Goal: Feedback & Contribution: Leave review/rating

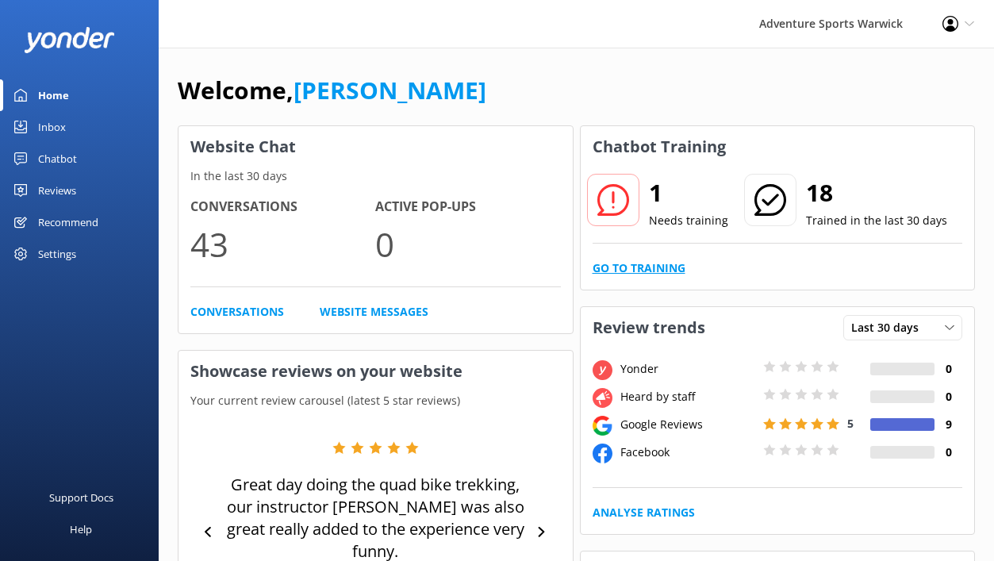
click at [625, 266] on link "Go to Training" at bounding box center [638, 267] width 93 height 17
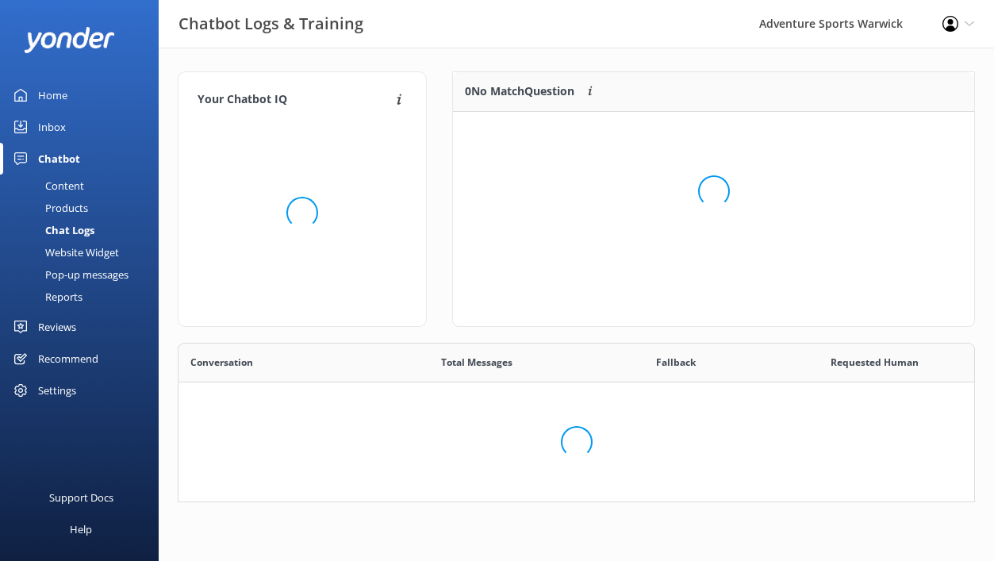
scroll to position [556, 795]
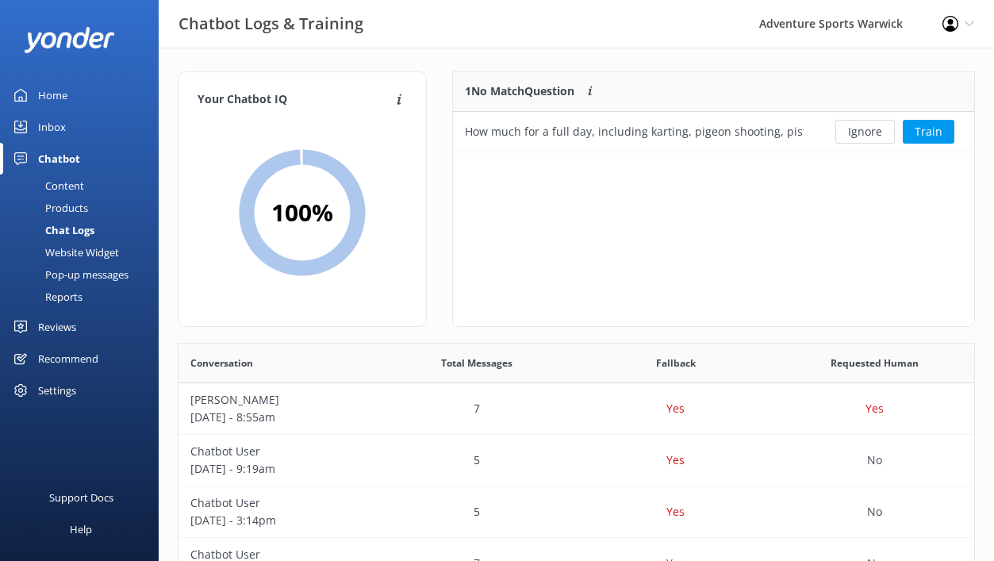
click at [51, 124] on div "Inbox" at bounding box center [52, 127] width 28 height 32
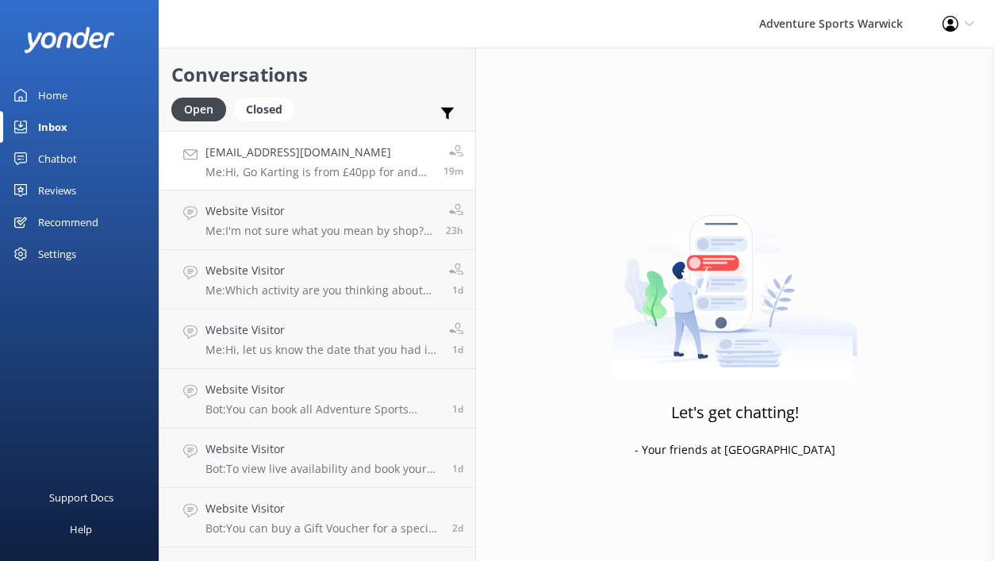
click at [256, 165] on p "Me: Hi, Go Karting is from £40pp for and Arrive and Drive at the weekend (£38 i…" at bounding box center [318, 172] width 226 height 14
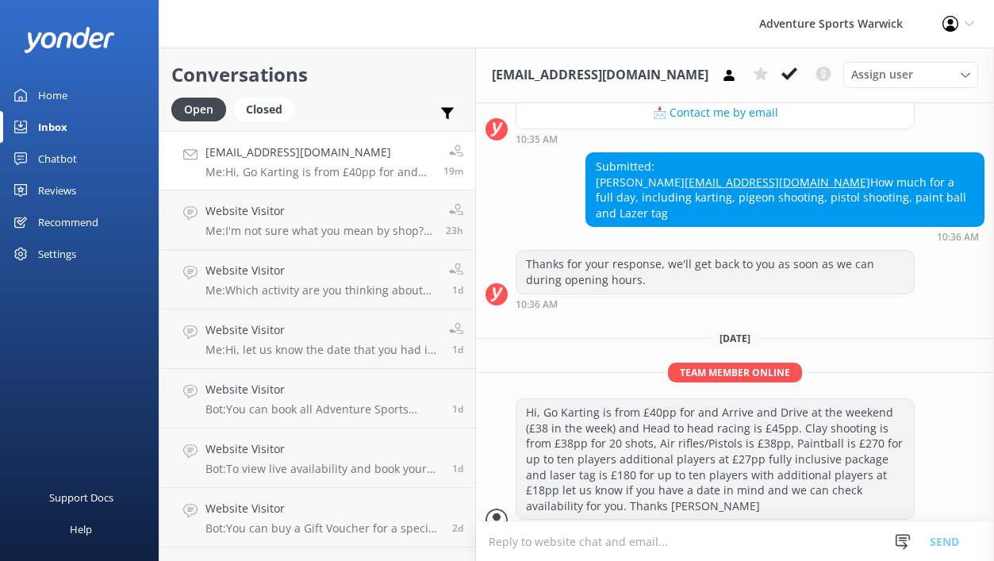
scroll to position [454, 0]
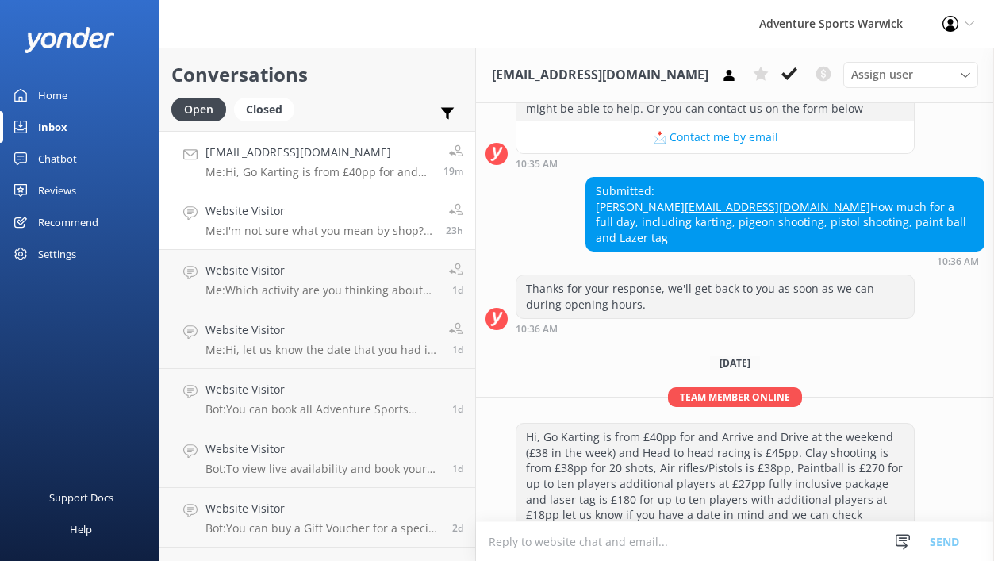
click at [335, 223] on div "Website Visitor Me: I'm not sure what you mean by shop? We don't have a retail …" at bounding box center [319, 219] width 228 height 35
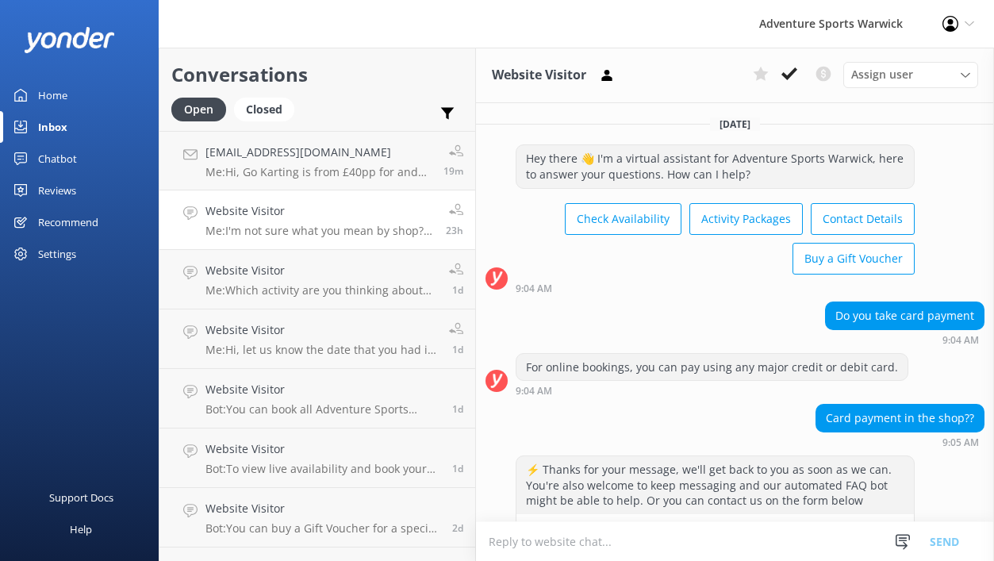
scroll to position [150, 0]
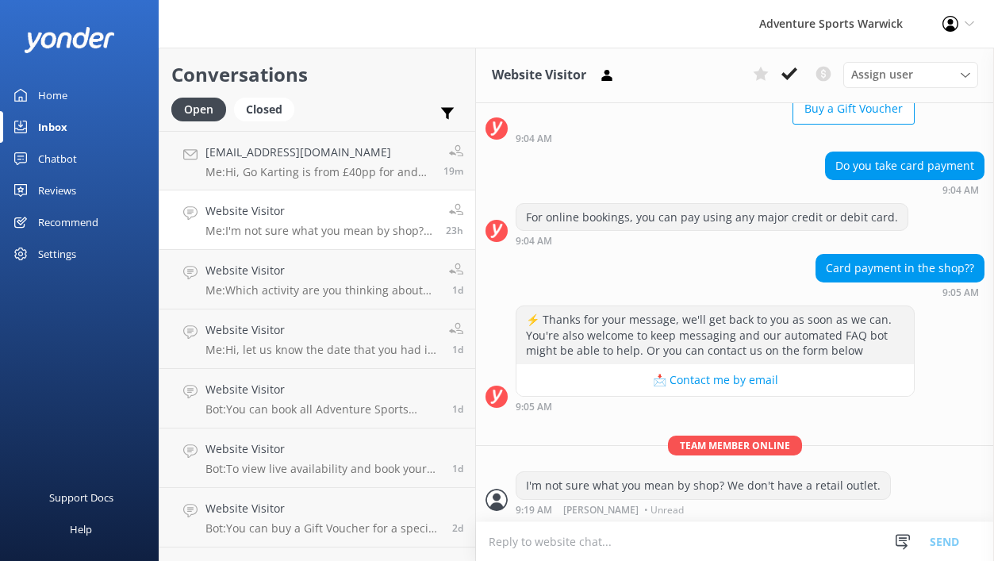
click at [54, 92] on div "Home" at bounding box center [52, 95] width 29 height 32
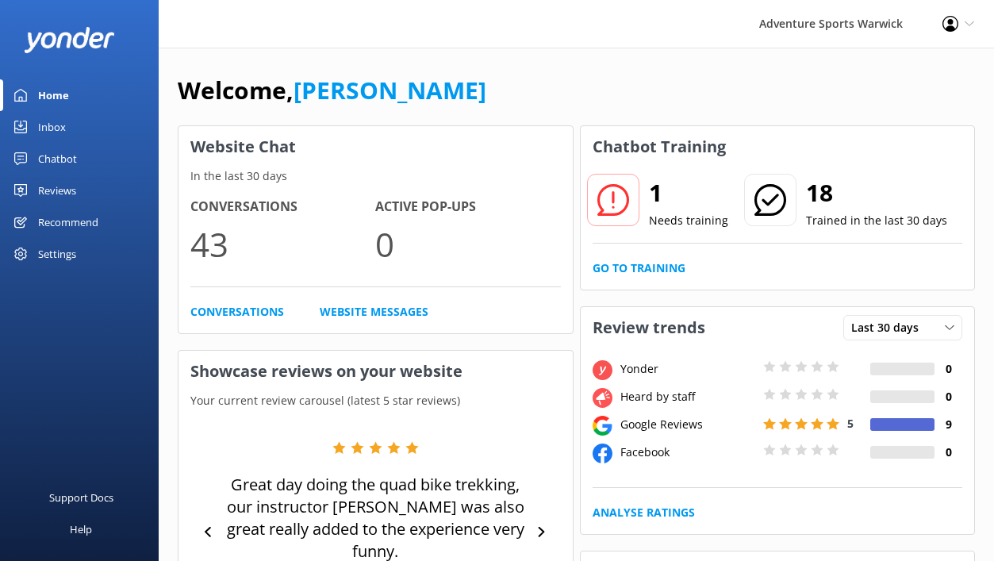
click at [56, 195] on div "Reviews" at bounding box center [57, 190] width 38 height 32
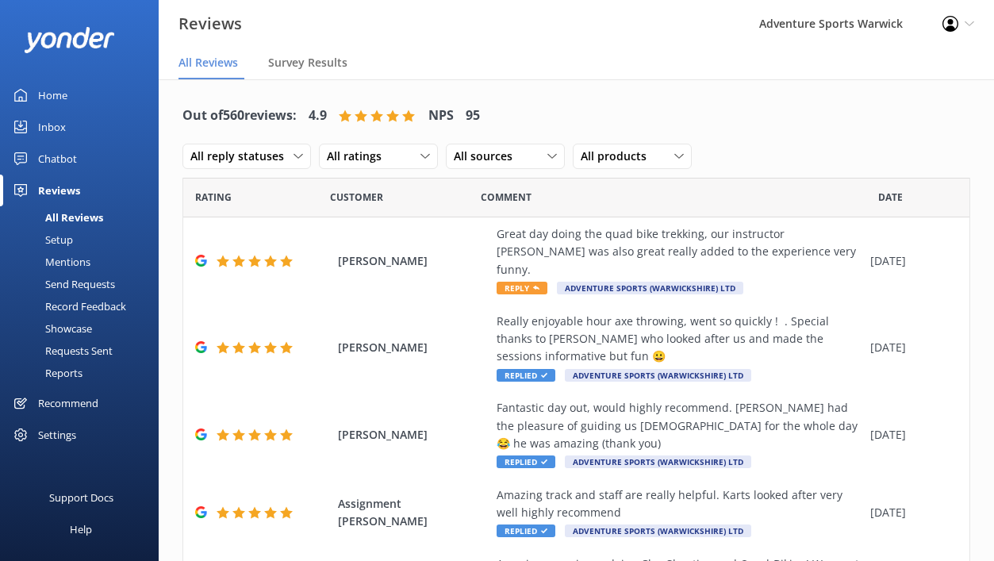
click at [63, 259] on div "Mentions" at bounding box center [50, 262] width 81 height 22
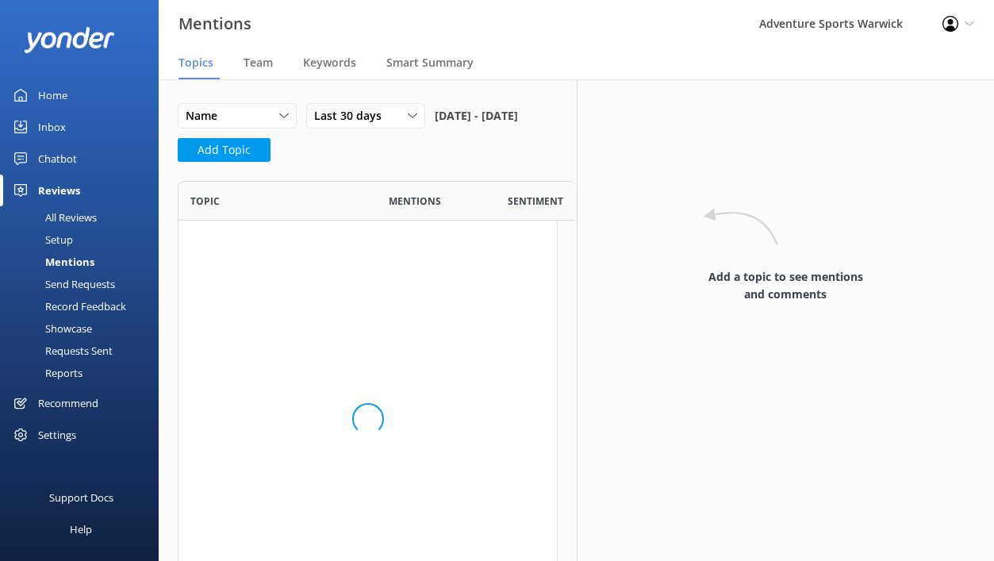
scroll to position [231, 379]
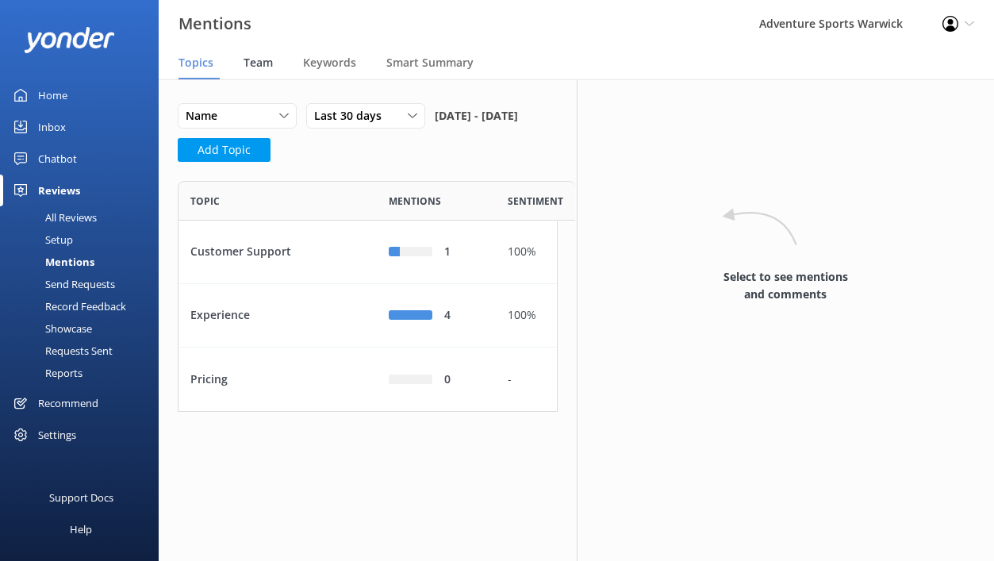
click at [255, 65] on span "Team" at bounding box center [257, 63] width 29 height 16
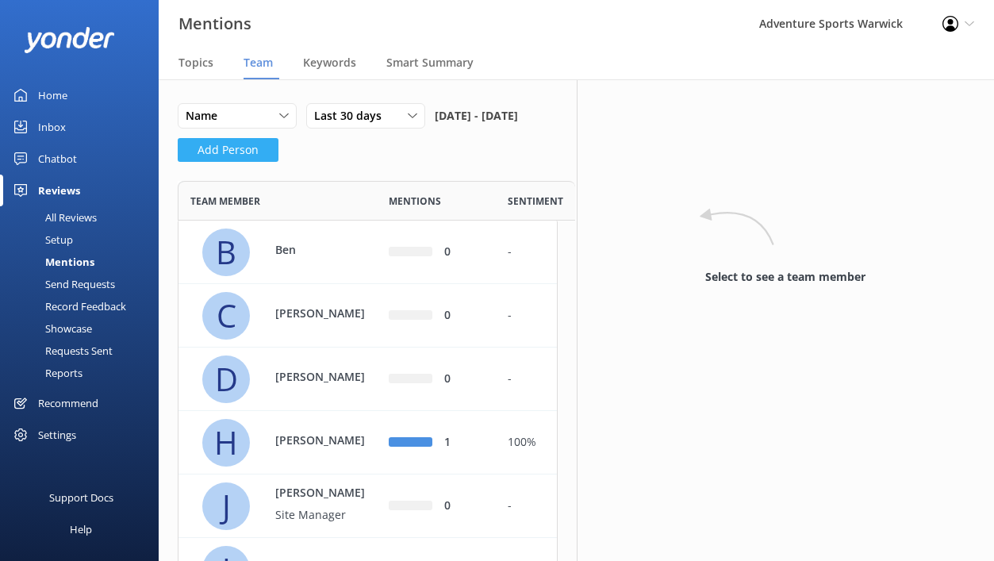
click at [217, 162] on button "Add Person" at bounding box center [228, 150] width 101 height 24
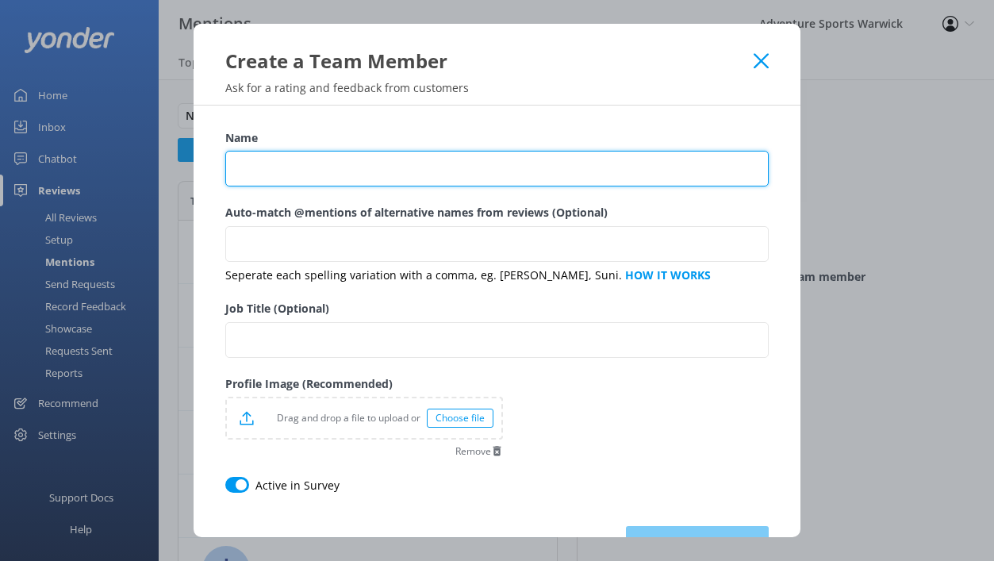
click at [279, 174] on input "Name" at bounding box center [496, 169] width 543 height 36
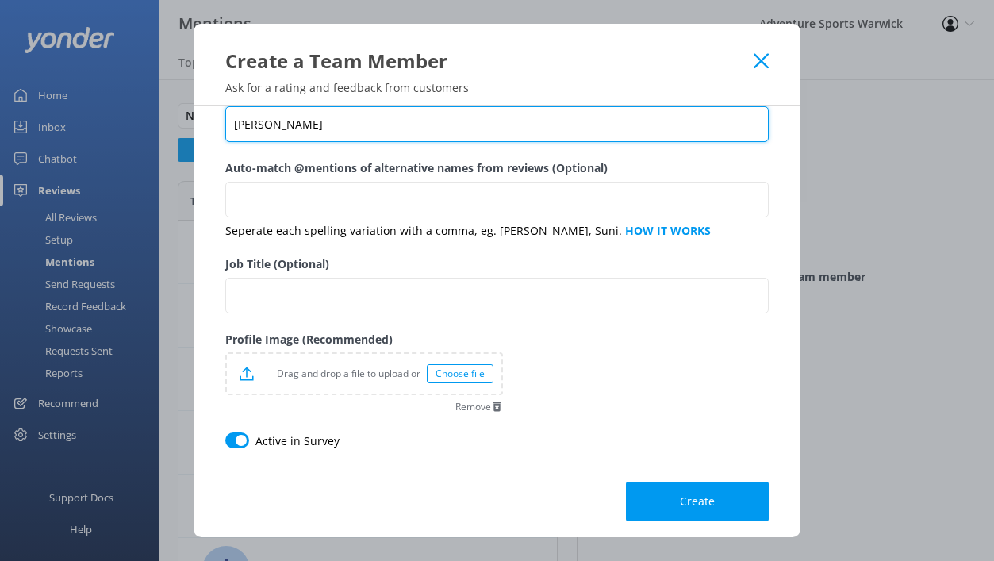
scroll to position [52, 0]
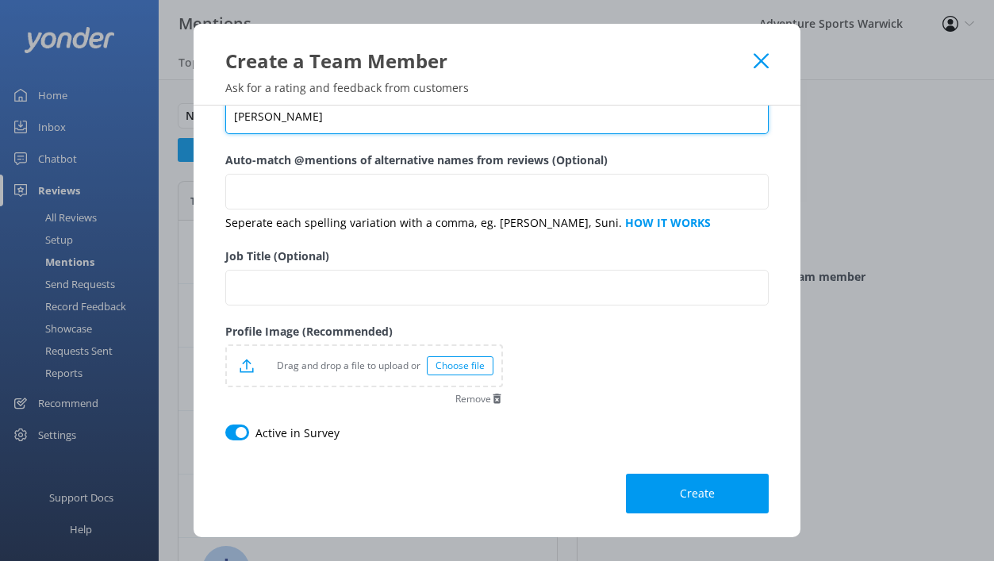
type input "[PERSON_NAME]"
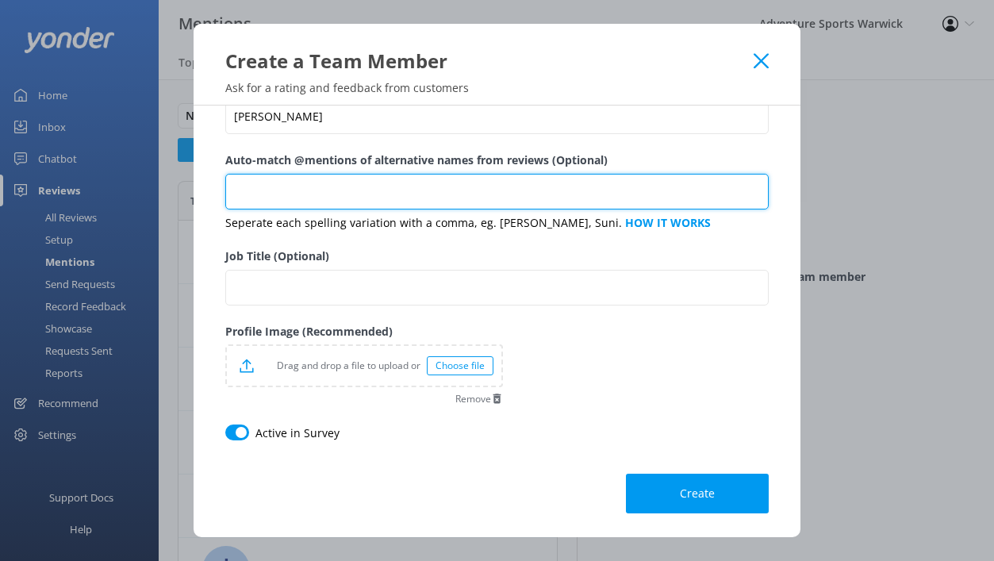
click at [366, 193] on input "Auto-match @mentions of alternative names from reviews (Optional)" at bounding box center [496, 192] width 543 height 36
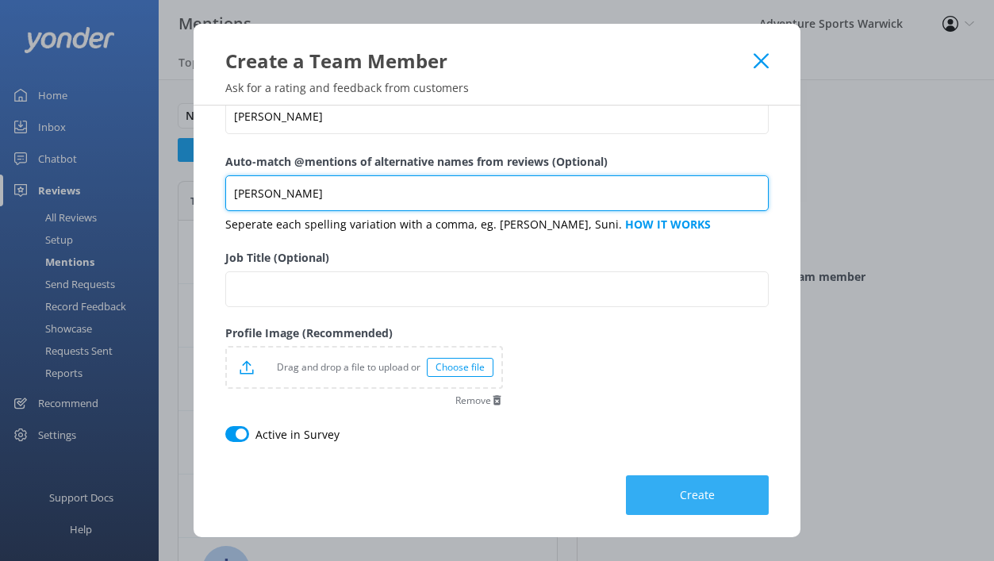
type input "[PERSON_NAME]"
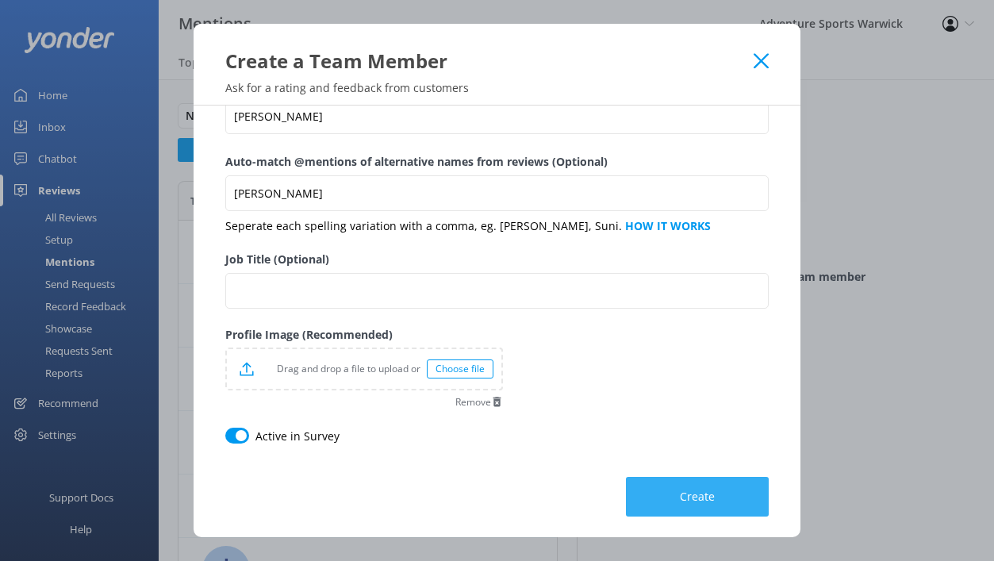
click at [668, 494] on button "Create" at bounding box center [697, 497] width 143 height 40
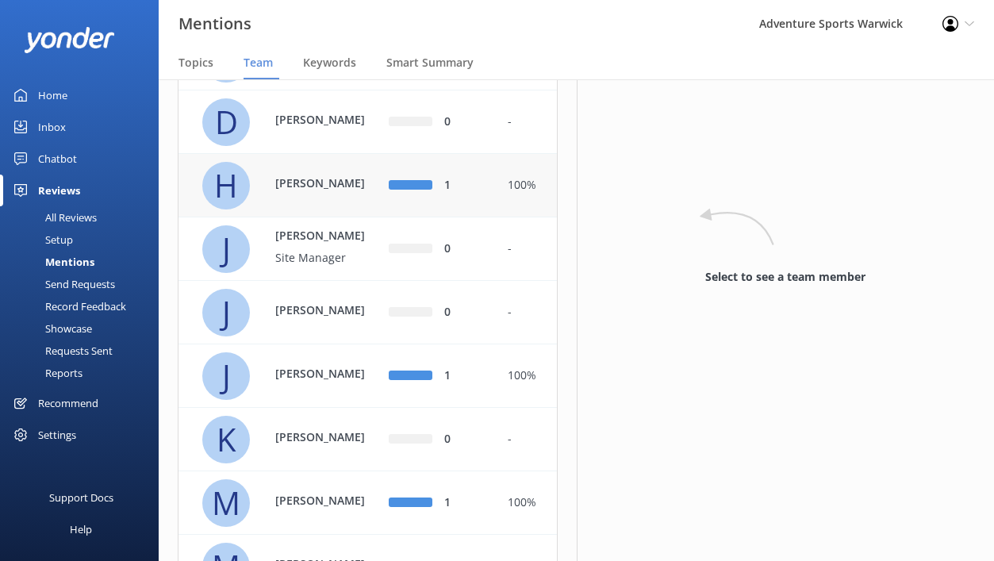
scroll to position [0, 0]
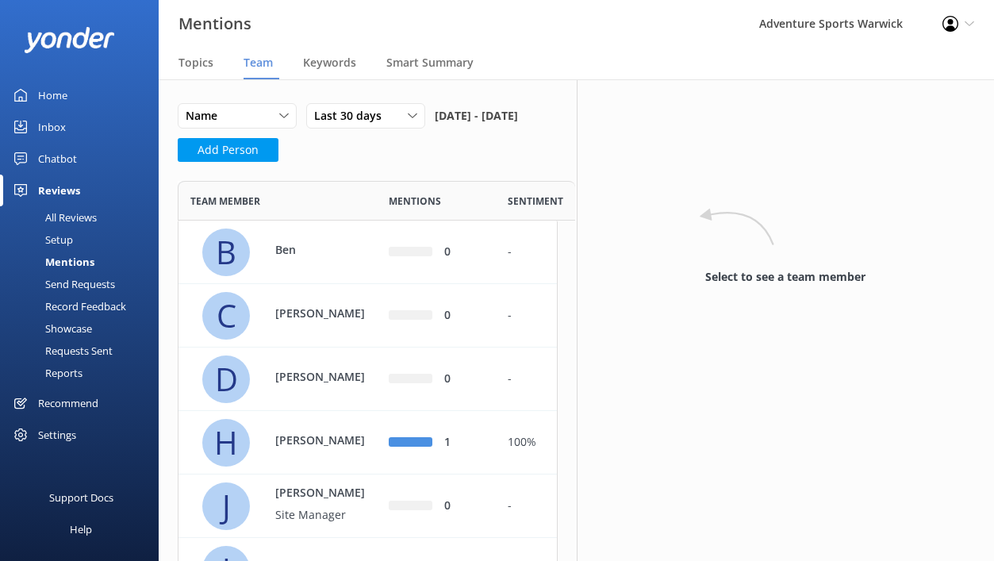
click at [66, 222] on div "All Reviews" at bounding box center [53, 217] width 87 height 22
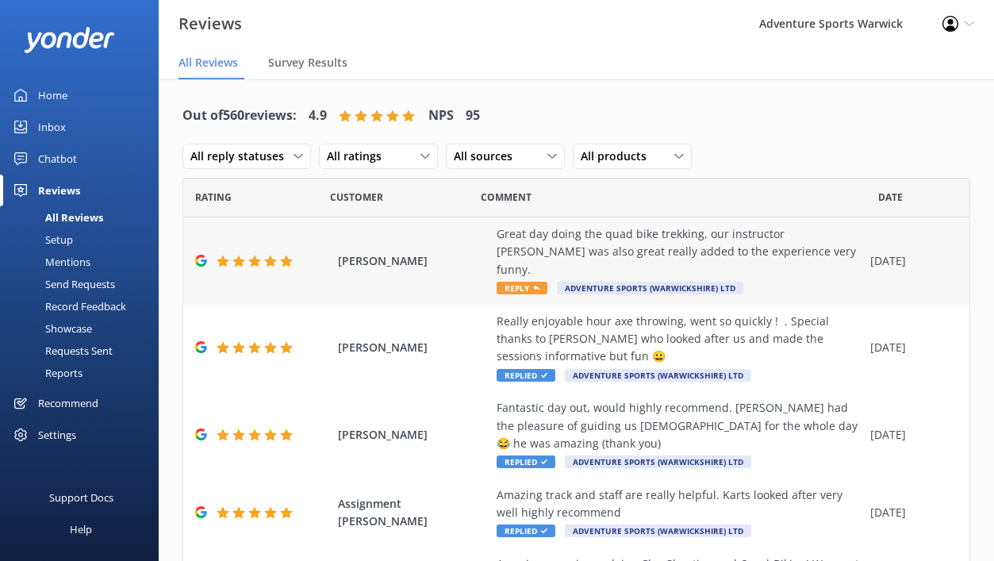
click at [527, 282] on span "Reply" at bounding box center [521, 288] width 51 height 13
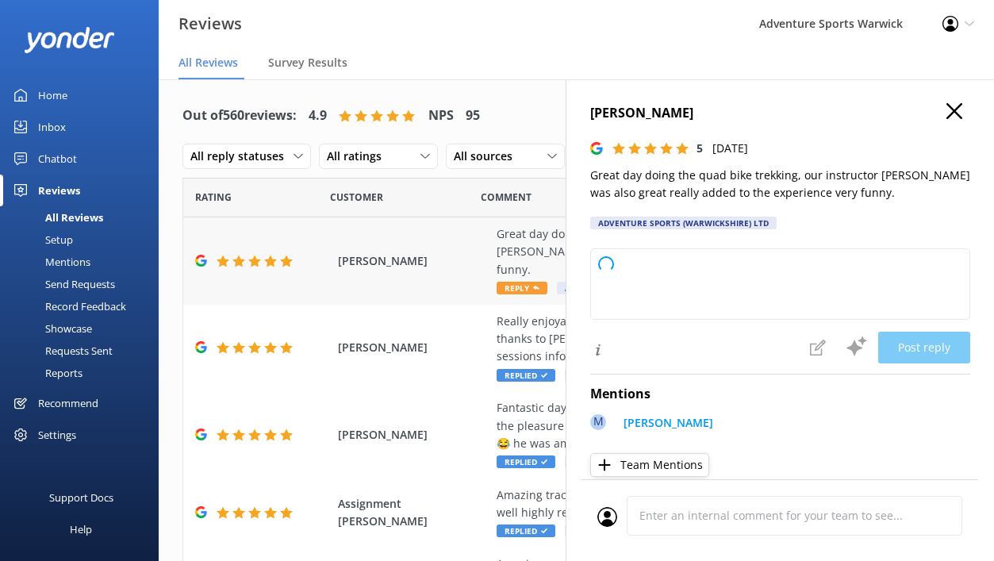
type textarea "Thank you so much for your fantastic review! We're thrilled you had a great tim…"
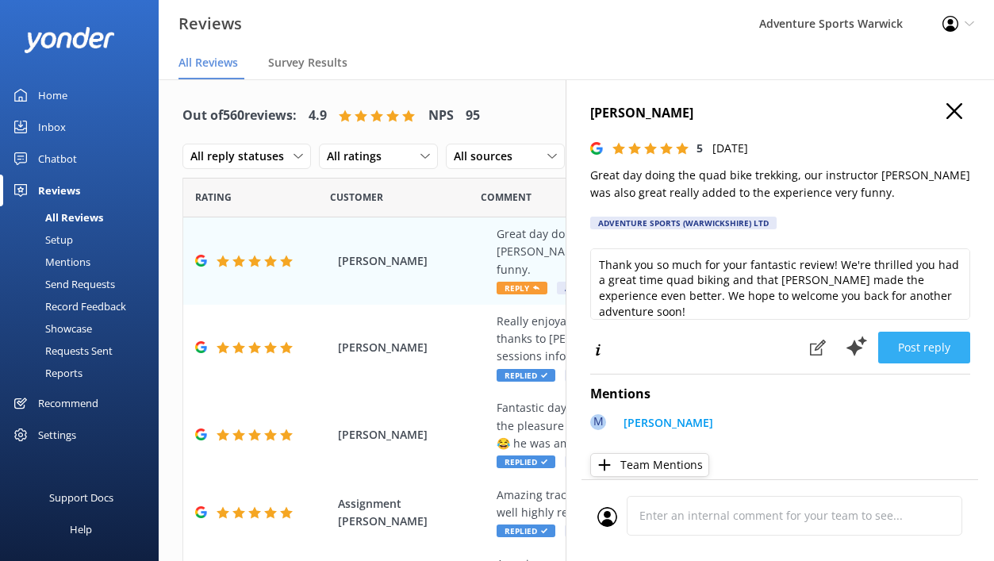
click at [903, 337] on button "Post reply" at bounding box center [924, 347] width 92 height 32
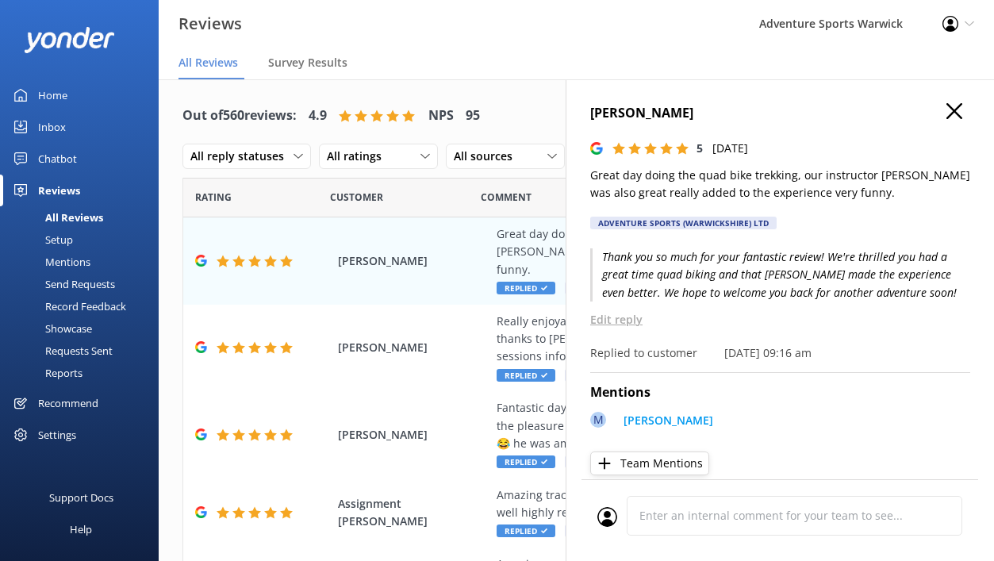
click at [50, 103] on div "Home" at bounding box center [52, 95] width 29 height 32
